Goal: Navigation & Orientation: Understand site structure

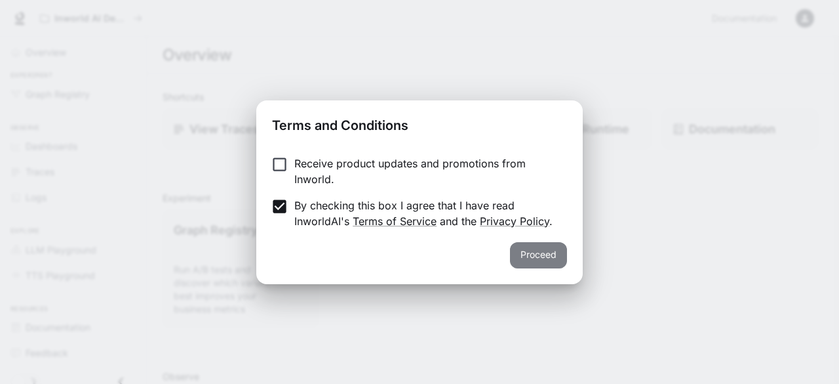
click at [547, 254] on button "Proceed" at bounding box center [538, 255] width 57 height 26
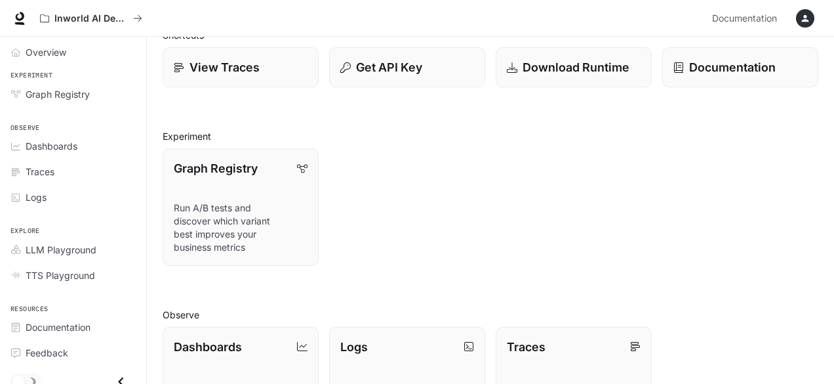
scroll to position [52, 0]
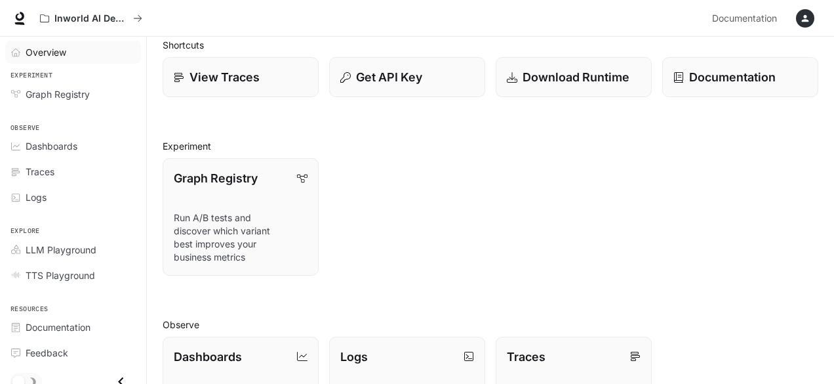
click at [28, 49] on span "Overview" at bounding box center [46, 52] width 41 height 14
click at [50, 98] on span "Graph Registry" at bounding box center [58, 94] width 64 height 14
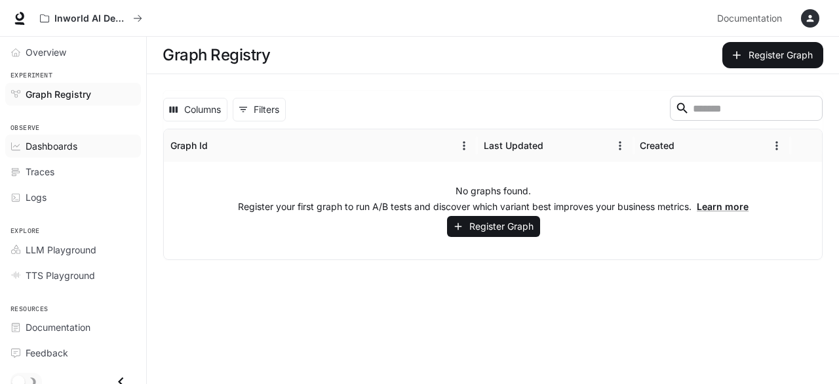
click at [48, 150] on span "Dashboards" at bounding box center [52, 146] width 52 height 14
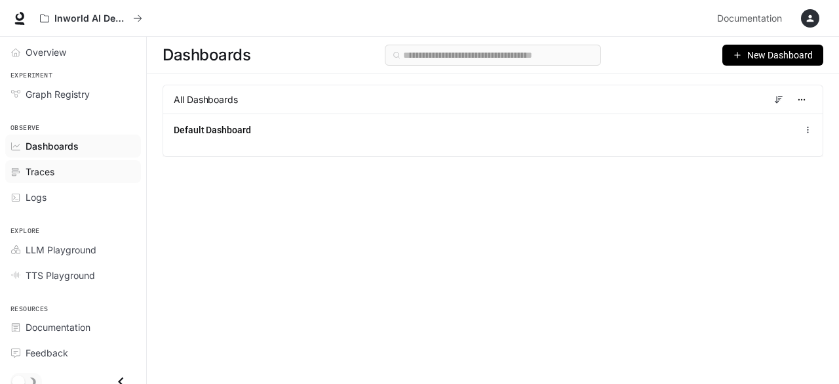
click at [42, 171] on span "Traces" at bounding box center [40, 172] width 29 height 14
